Goal: Find specific page/section: Find specific page/section

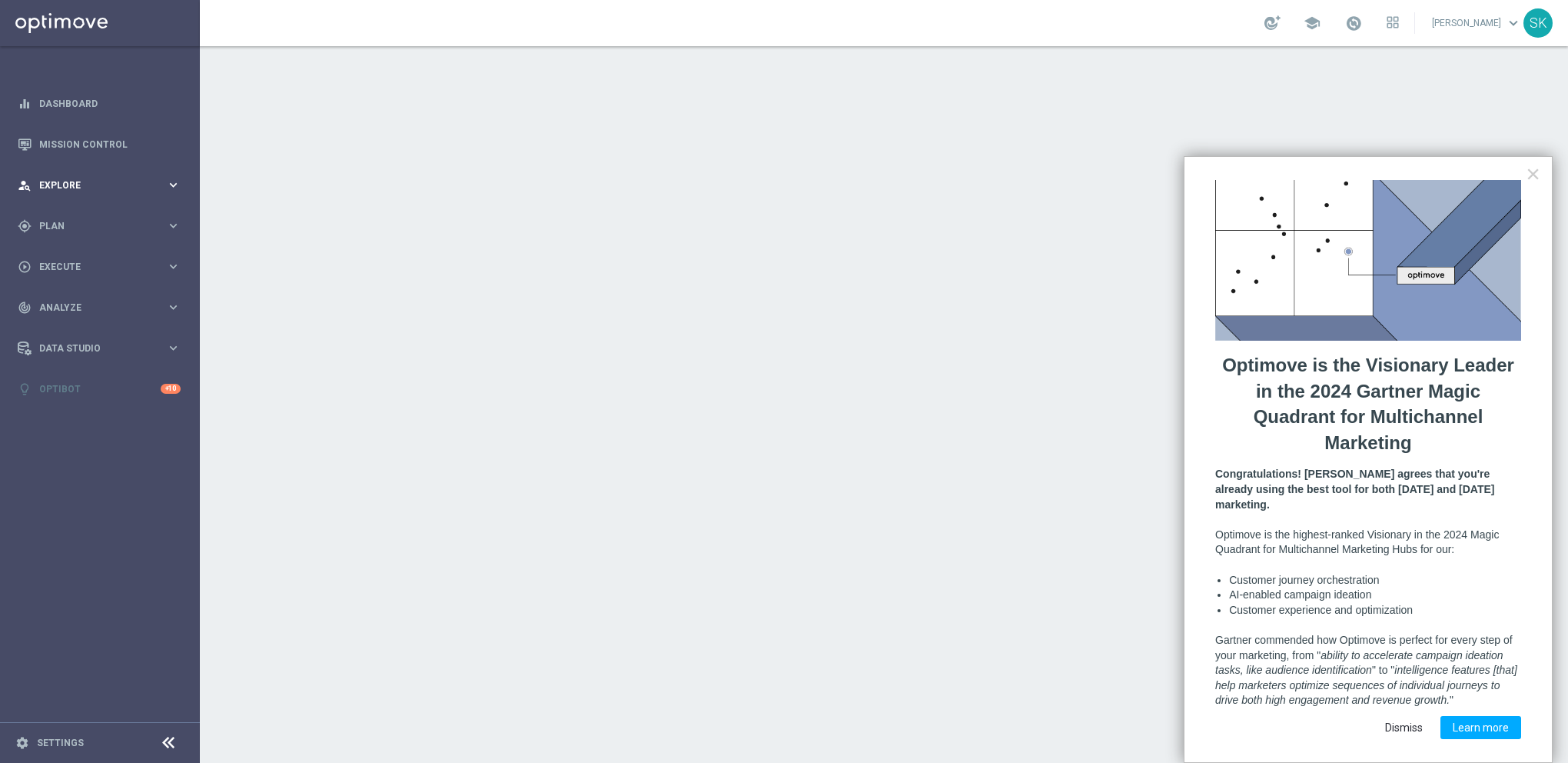
click at [79, 191] on div "person_search Explore" at bounding box center [92, 185] width 149 height 14
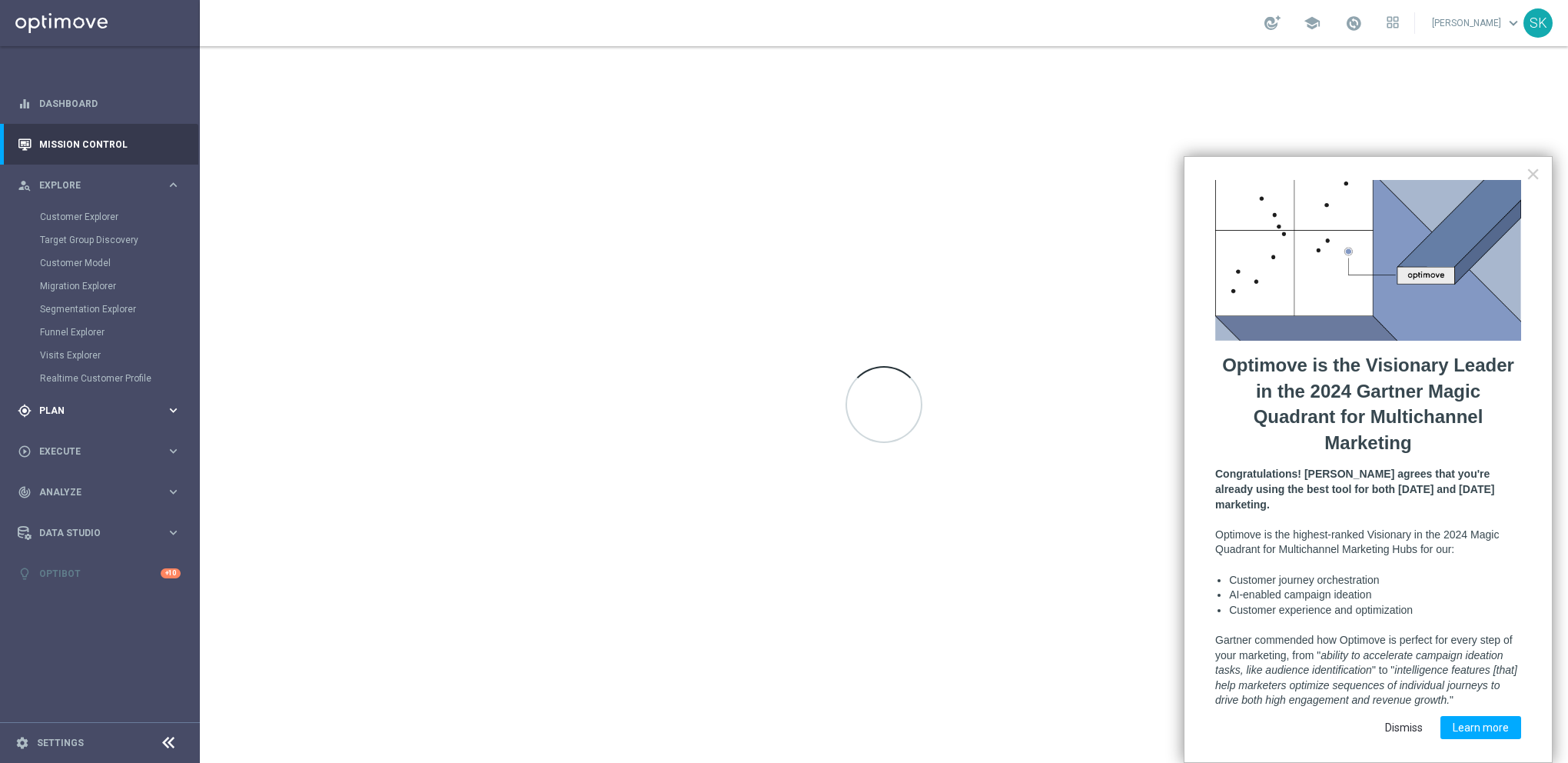
click at [87, 409] on span "Plan" at bounding box center [102, 411] width 127 height 9
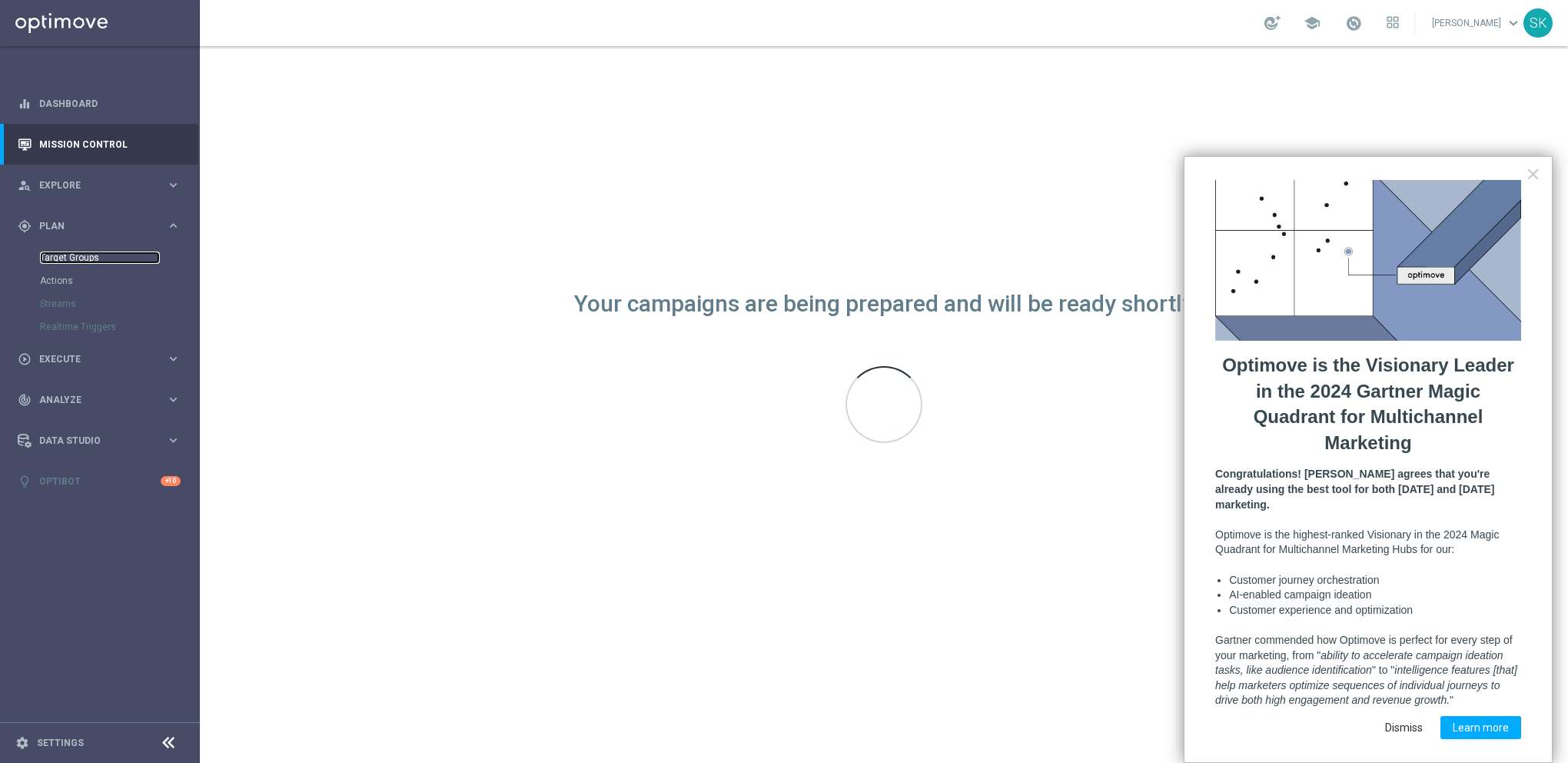
click at [58, 260] on link "Target Groups" at bounding box center [100, 258] width 120 height 12
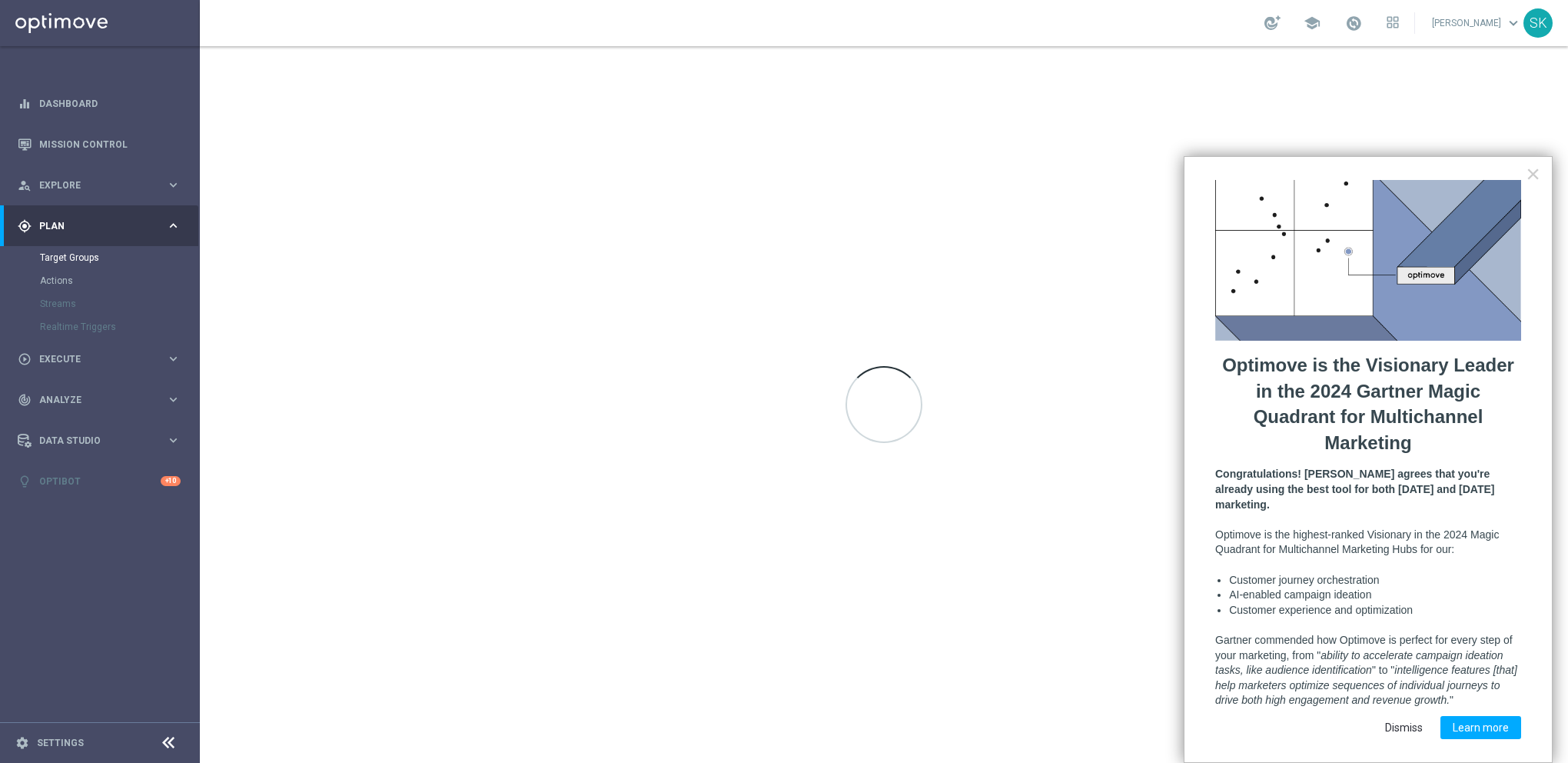
click at [1405, 717] on button "Dismiss" at bounding box center [1404, 727] width 62 height 23
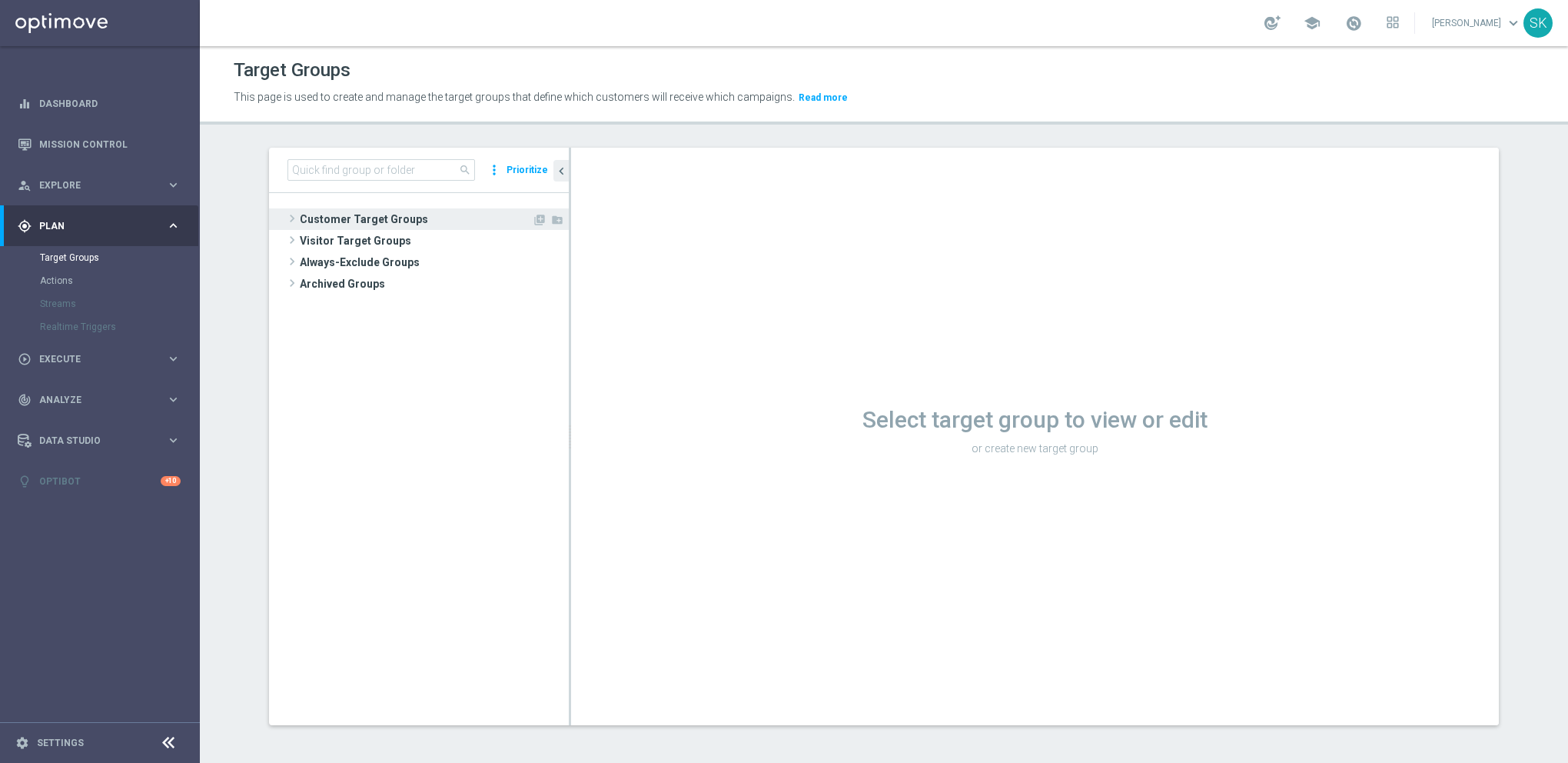
click at [355, 211] on span "Customer Target Groups" at bounding box center [416, 219] width 233 height 21
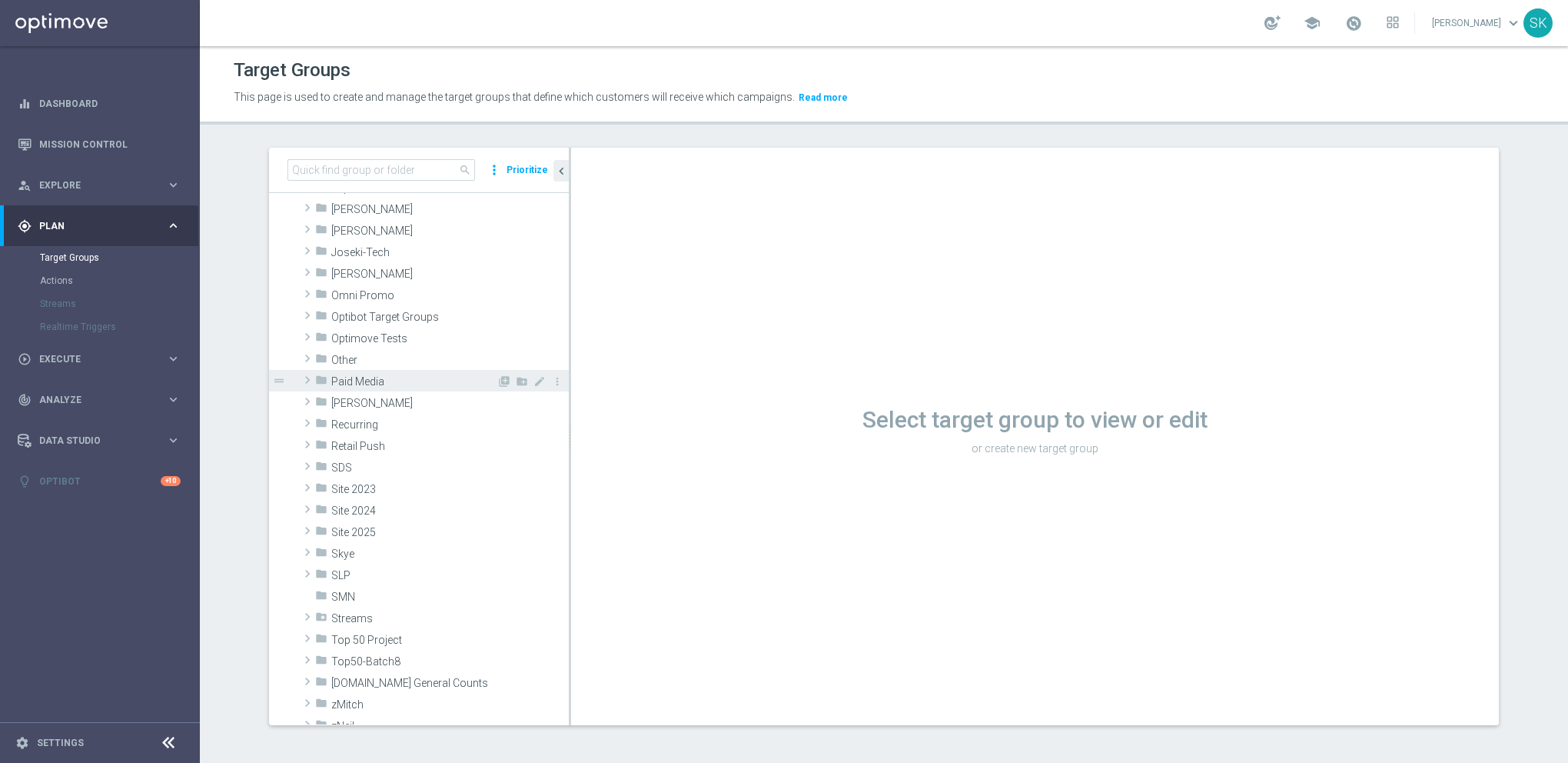
scroll to position [231, 0]
drag, startPoint x: 356, startPoint y: 376, endPoint x: 380, endPoint y: 384, distance: 25.3
click at [356, 377] on span "Paid Media" at bounding box center [414, 377] width 166 height 13
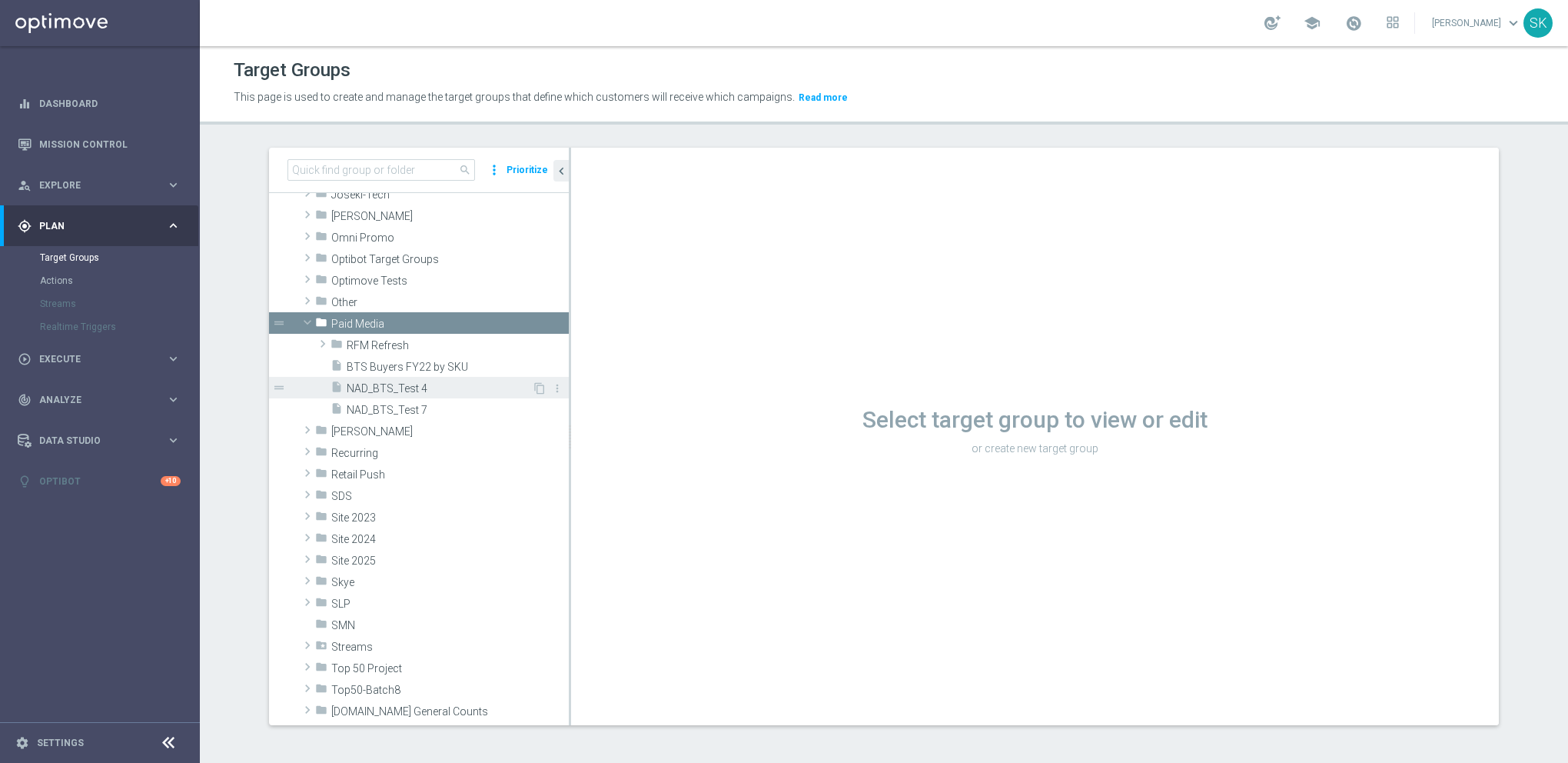
scroll to position [308, 0]
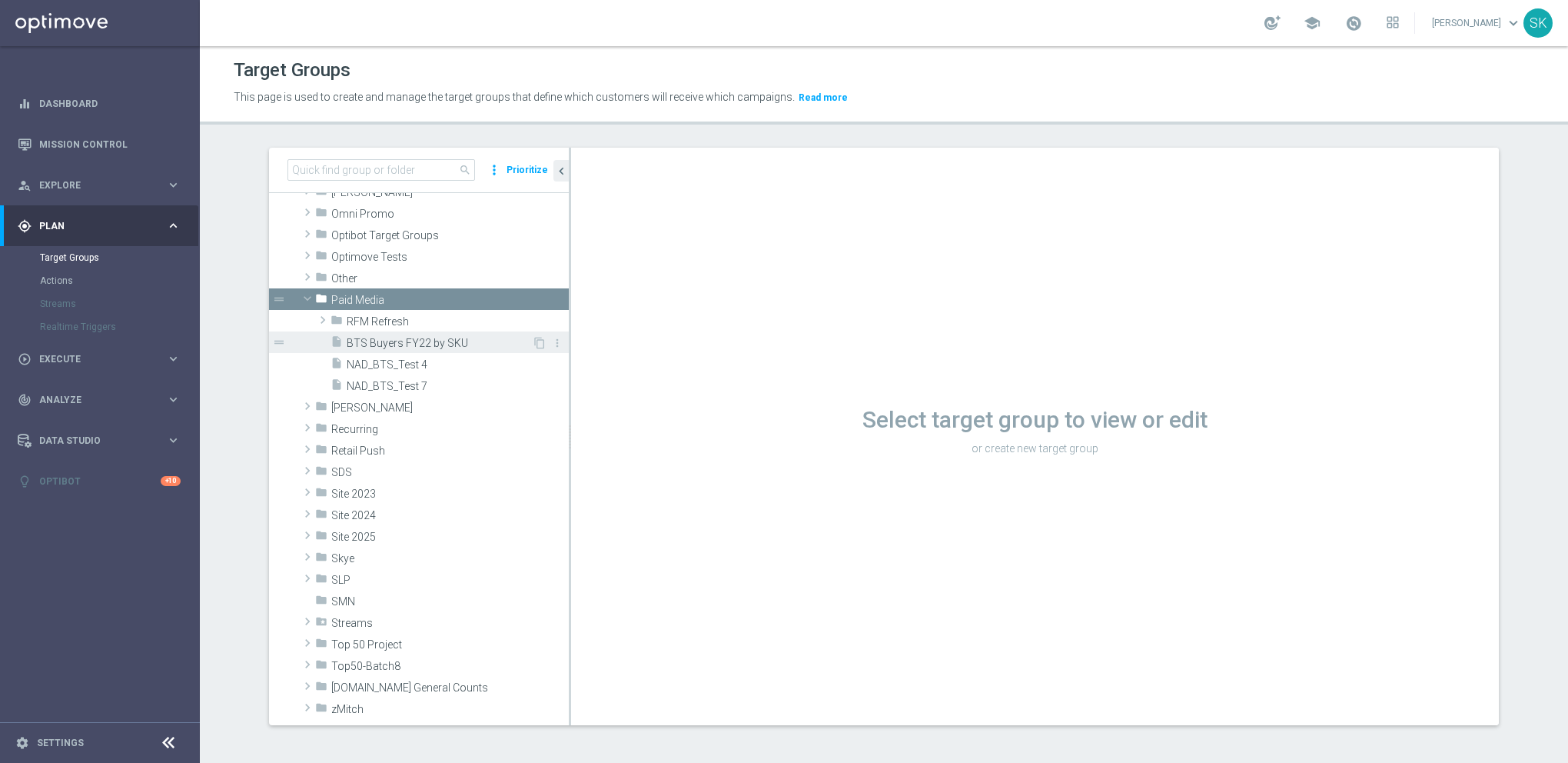
drag, startPoint x: 356, startPoint y: 321, endPoint x: 356, endPoint y: 337, distance: 16.0
click at [356, 321] on span "RFM Refresh" at bounding box center [457, 322] width 222 height 13
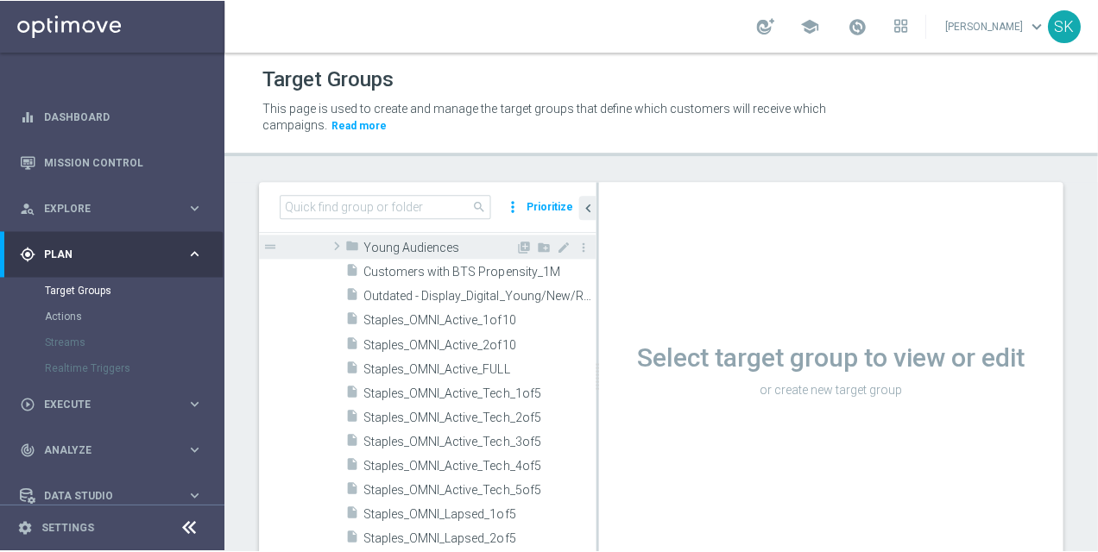
scroll to position [604, 0]
